Goal: Find specific fact

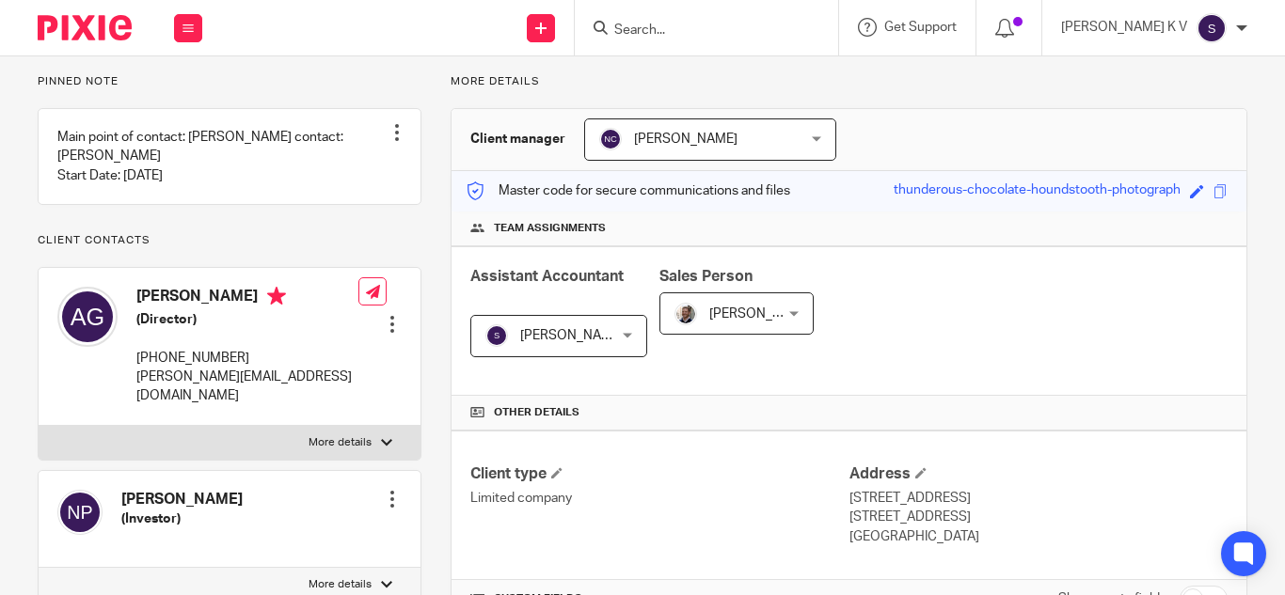
scroll to position [376, 0]
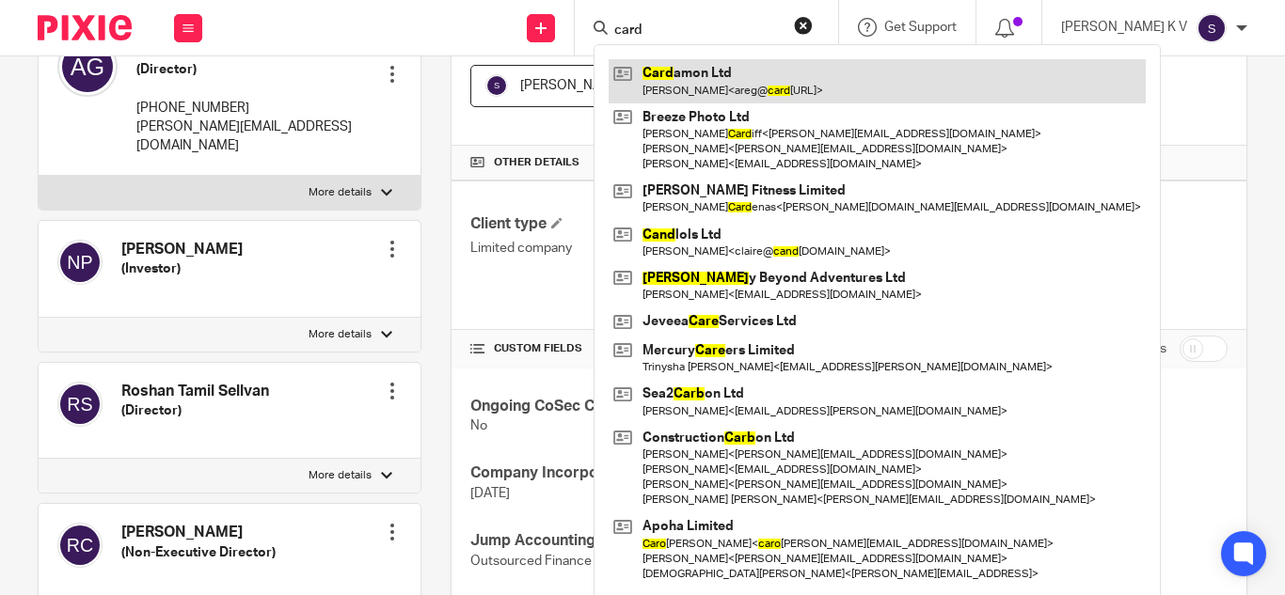
type input "card"
click at [738, 79] on link at bounding box center [876, 80] width 537 height 43
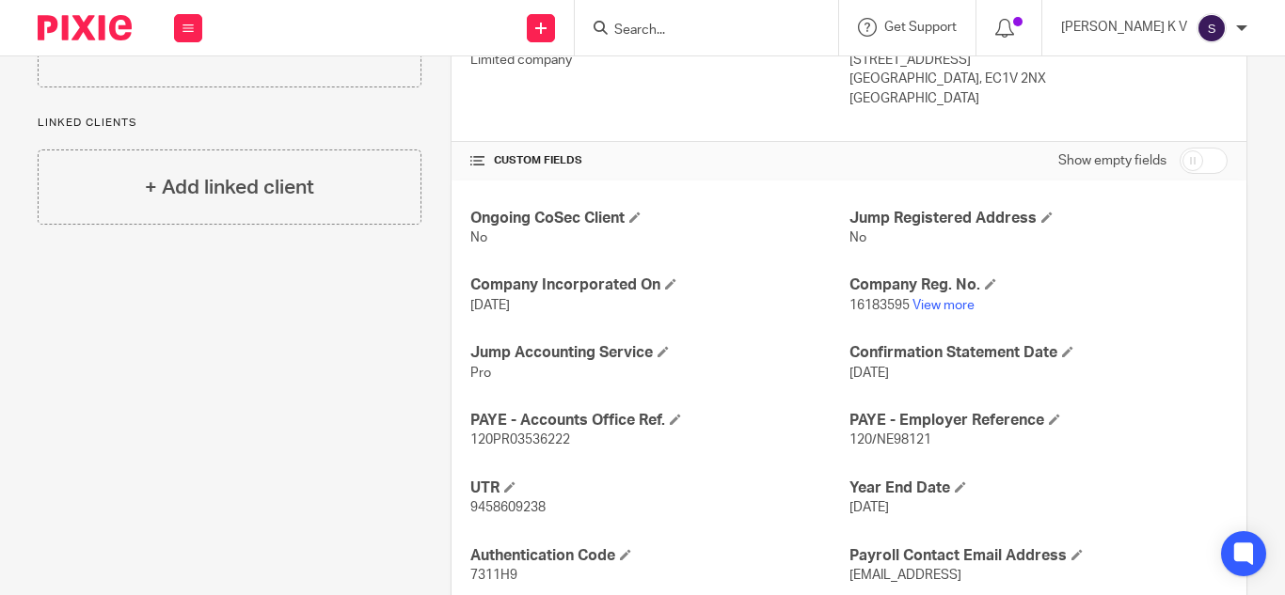
scroll to position [658, 0]
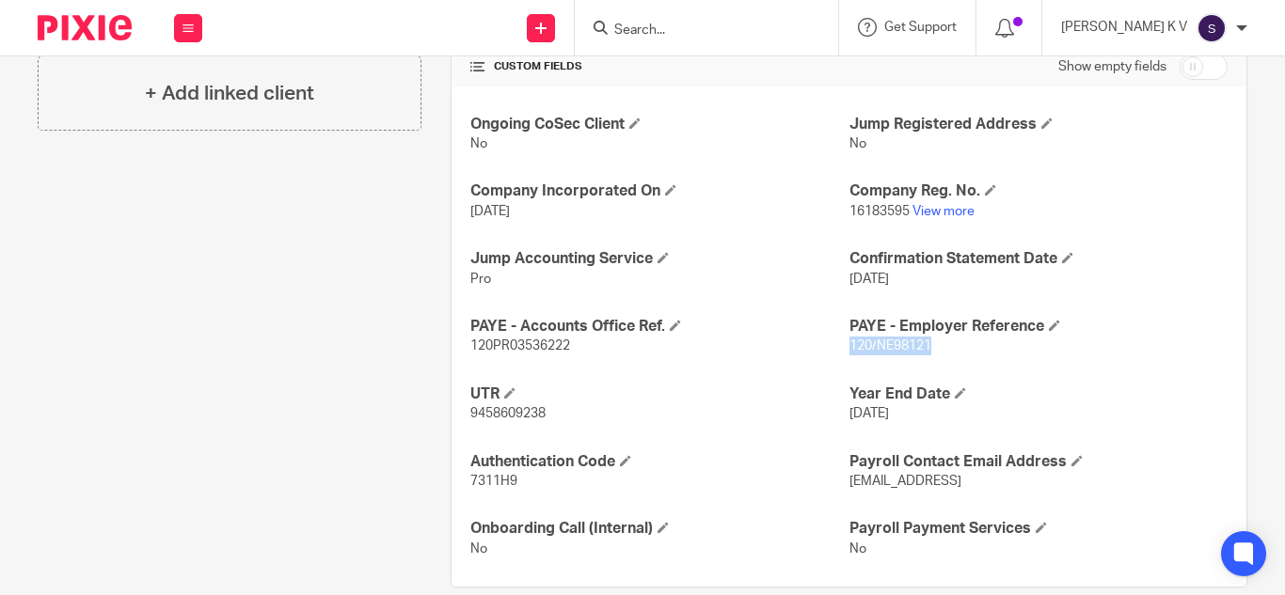
drag, startPoint x: 842, startPoint y: 348, endPoint x: 935, endPoint y: 346, distance: 93.1
click at [935, 346] on p "120/NE98121" at bounding box center [1038, 346] width 378 height 19
copy span "120/NE98121"
drag, startPoint x: 467, startPoint y: 347, endPoint x: 570, endPoint y: 350, distance: 102.5
click at [570, 350] on p "120PR03536222" at bounding box center [659, 346] width 378 height 19
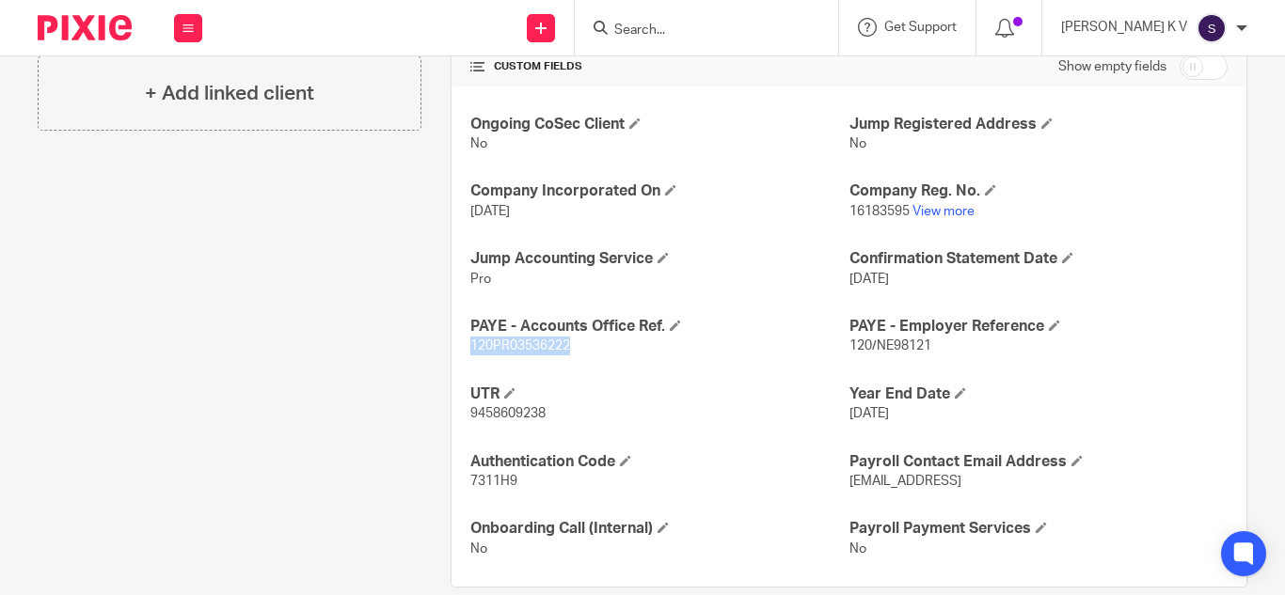
copy span "120PR03536222"
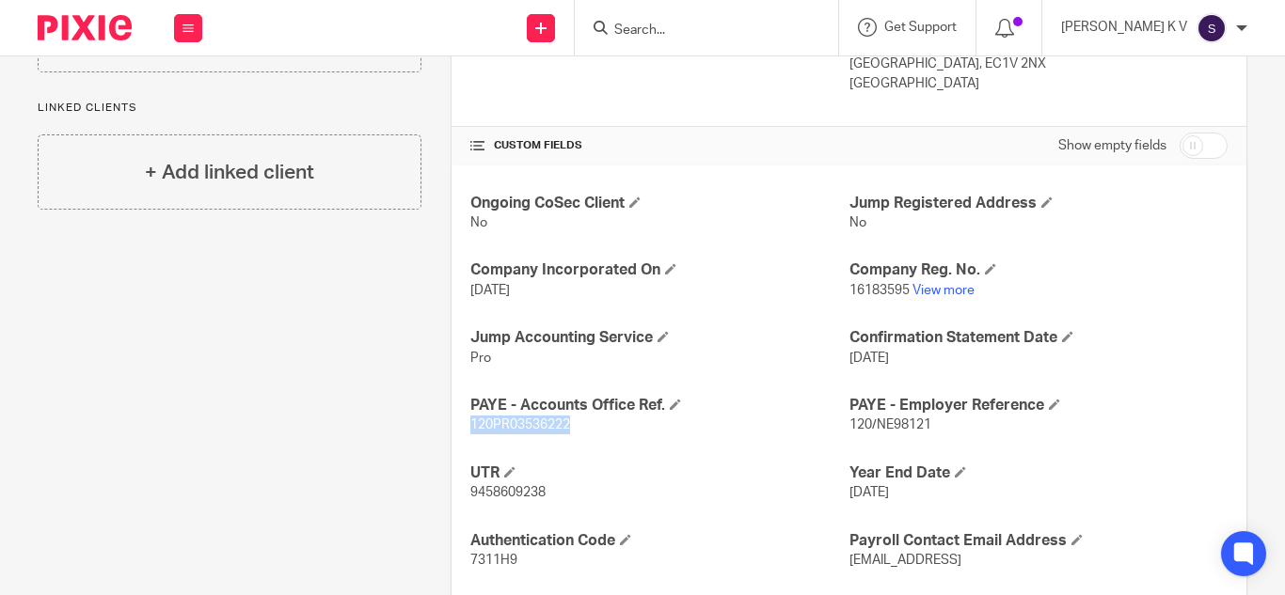
scroll to position [688, 0]
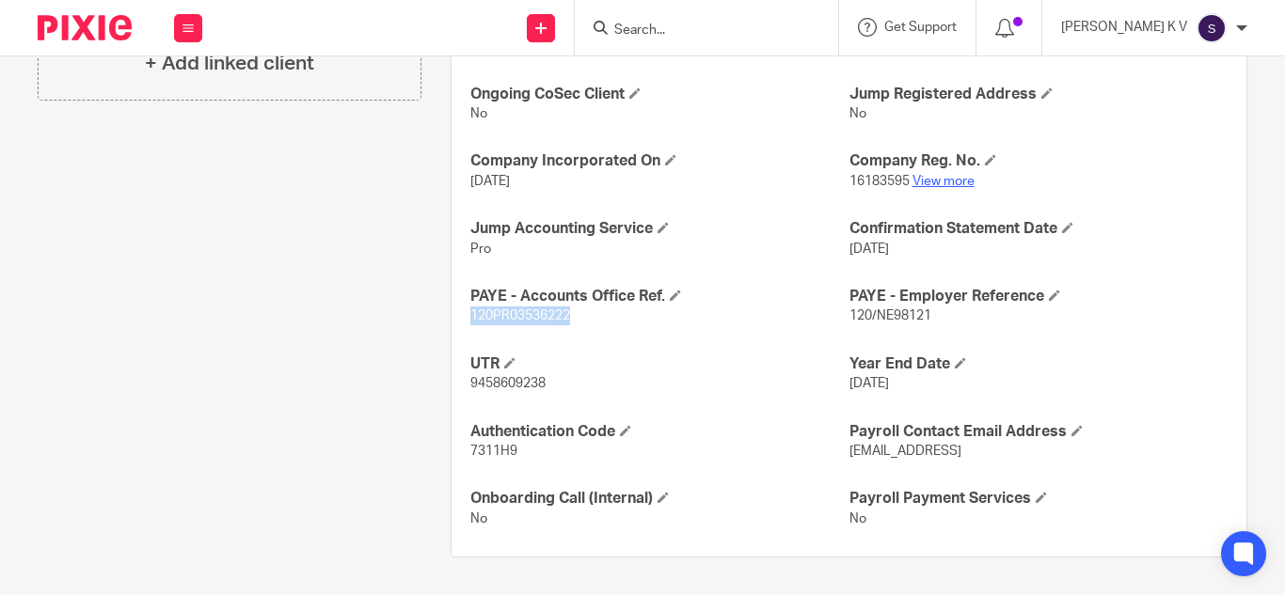
click at [923, 183] on link "View more" at bounding box center [943, 181] width 62 height 13
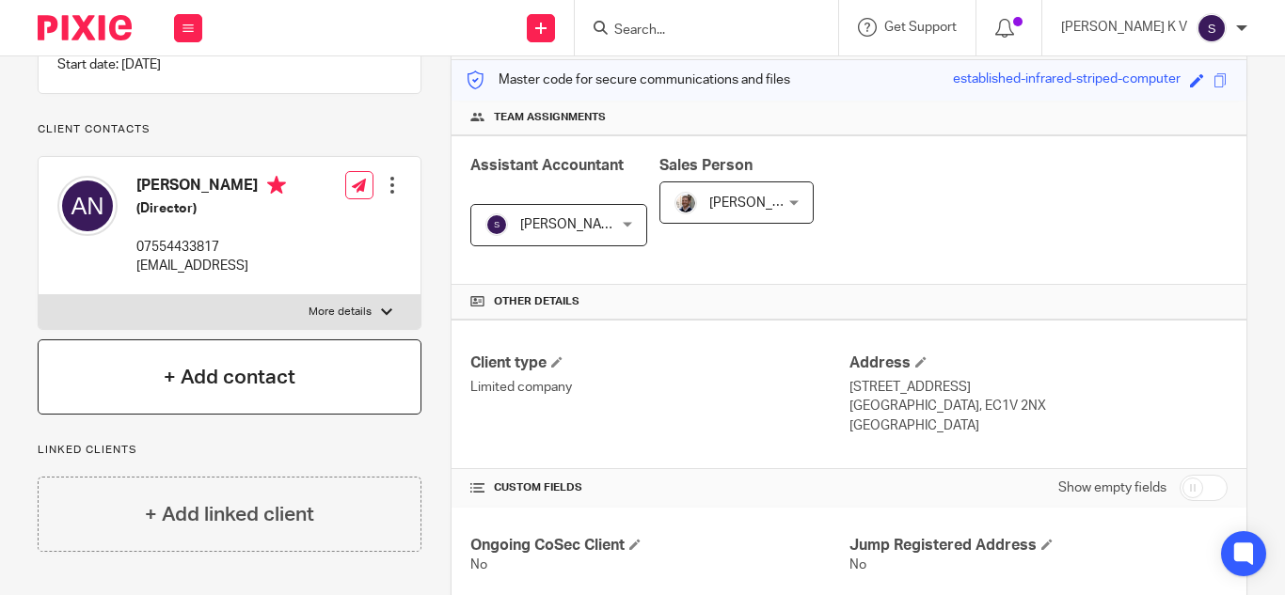
scroll to position [124, 0]
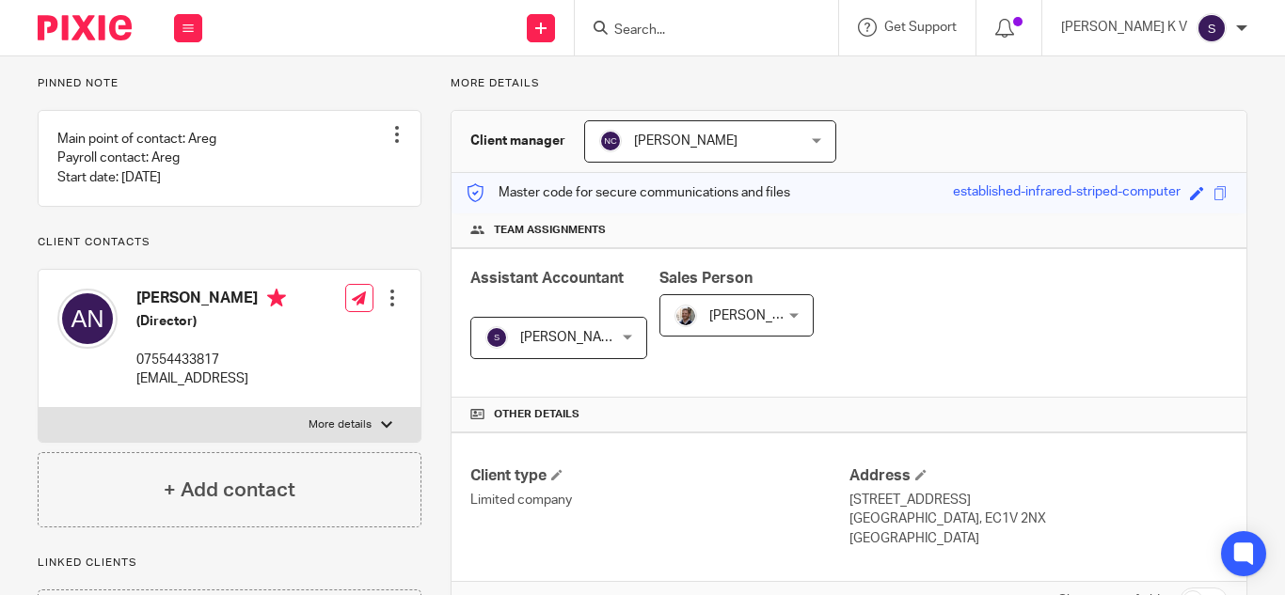
drag, startPoint x: 139, startPoint y: 397, endPoint x: 253, endPoint y: 402, distance: 113.9
click at [253, 388] on p "areg@cardamon.ai" at bounding box center [211, 379] width 150 height 19
copy p "areg@cardamon.ai"
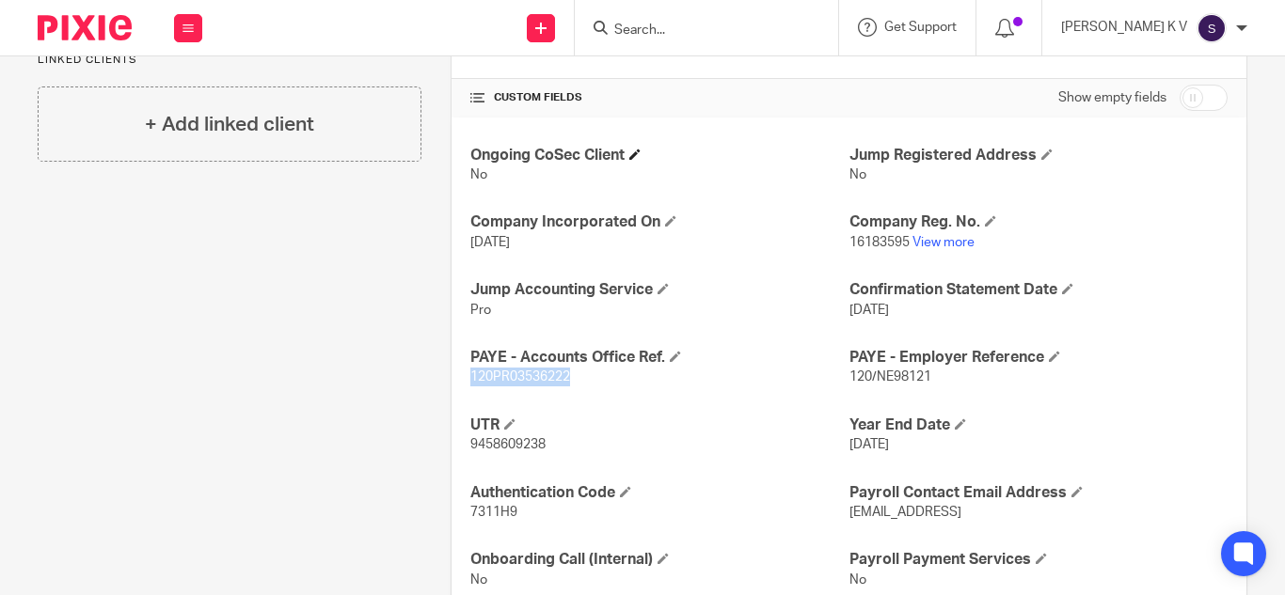
scroll to position [688, 0]
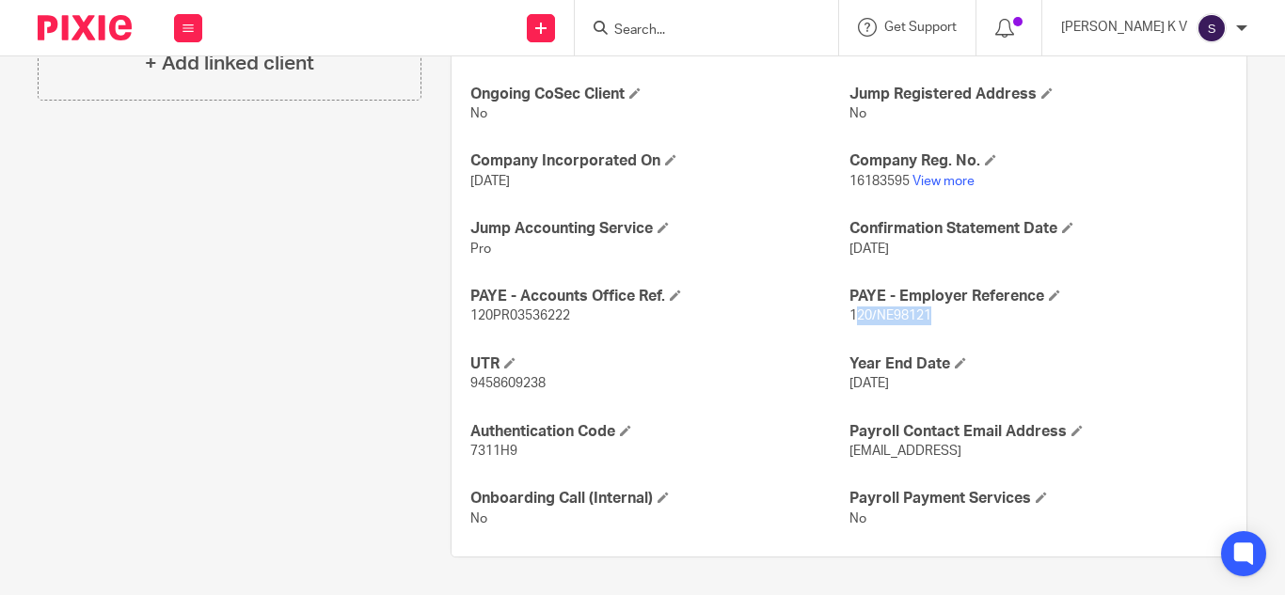
drag, startPoint x: 844, startPoint y: 316, endPoint x: 935, endPoint y: 314, distance: 91.2
click at [935, 314] on p "120/NE98121" at bounding box center [1038, 316] width 378 height 19
click at [813, 326] on div "Ongoing CoSec Client No Jump Registered Address No Company Incorporated On 14 J…" at bounding box center [848, 306] width 795 height 501
drag, startPoint x: 843, startPoint y: 315, endPoint x: 929, endPoint y: 314, distance: 86.5
click at [929, 314] on p "120/NE98121" at bounding box center [1038, 316] width 378 height 19
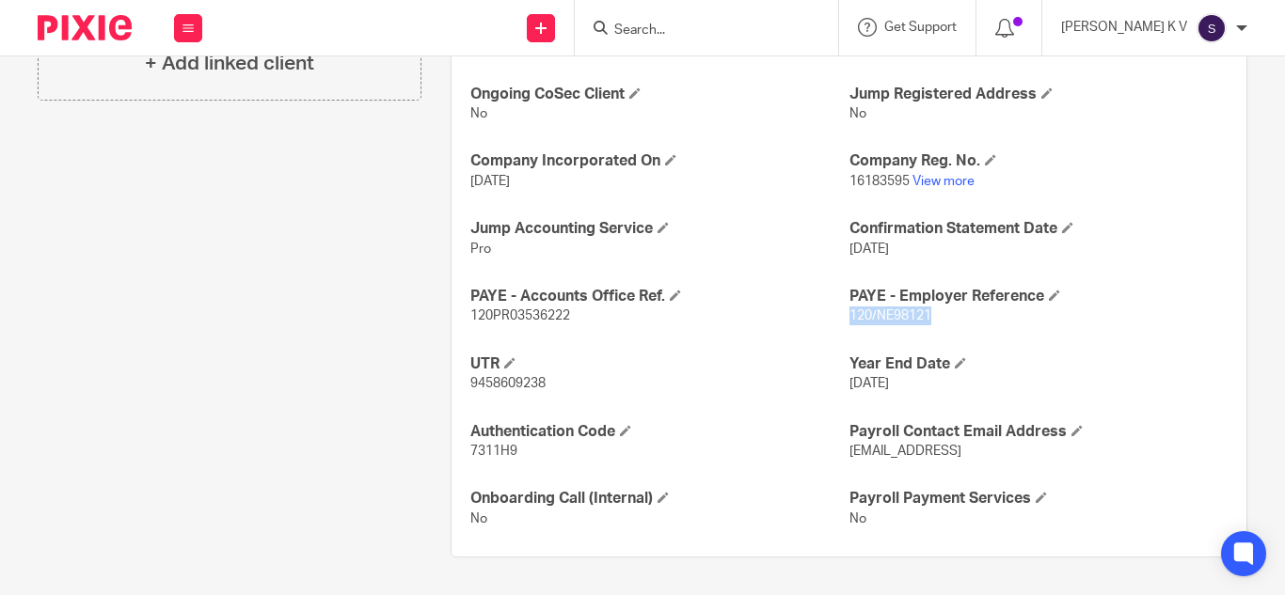
copy span "120/NE98121"
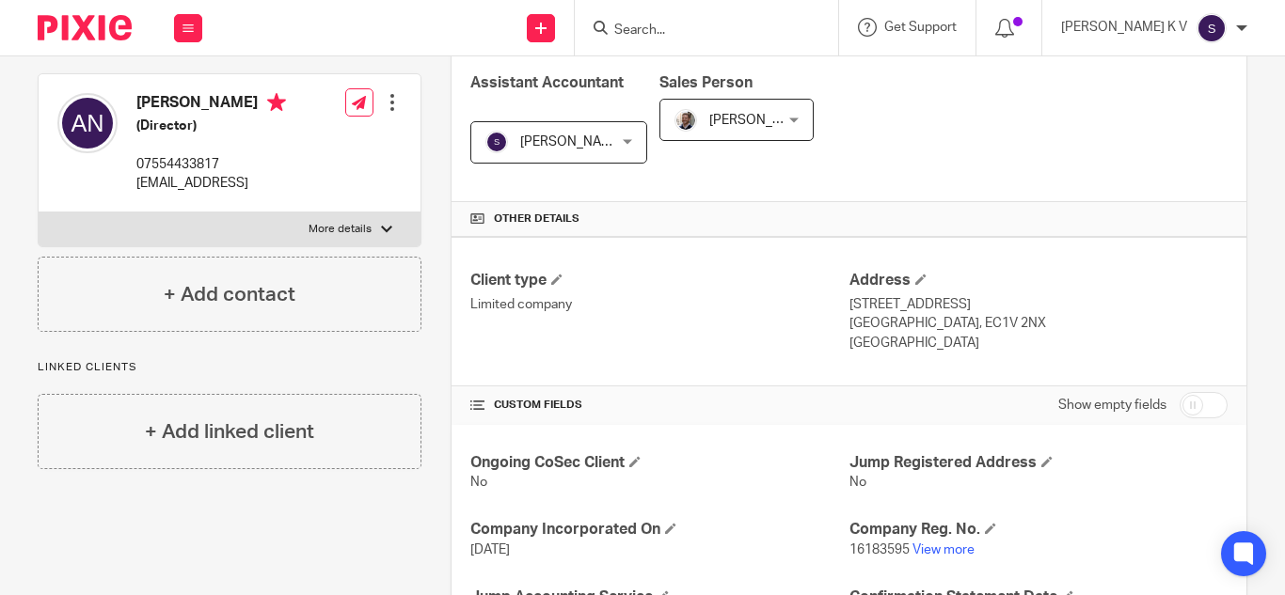
scroll to position [376, 0]
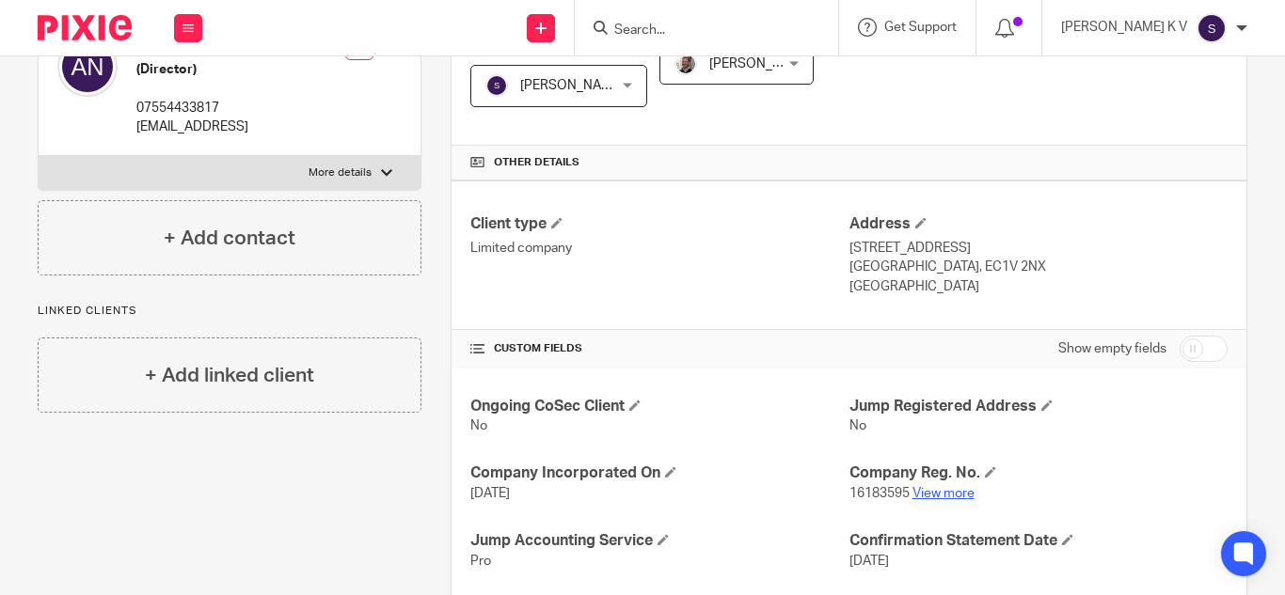
click at [937, 492] on link "View more" at bounding box center [943, 493] width 62 height 13
